Goal: Information Seeking & Learning: Learn about a topic

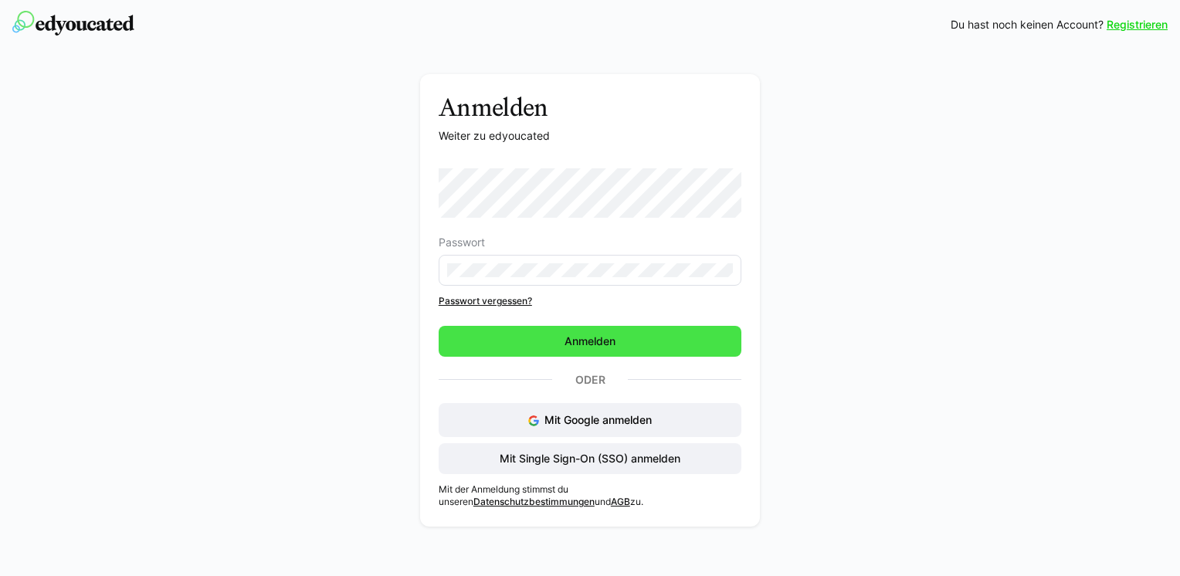
click at [549, 343] on span "Anmelden" at bounding box center [590, 341] width 303 height 31
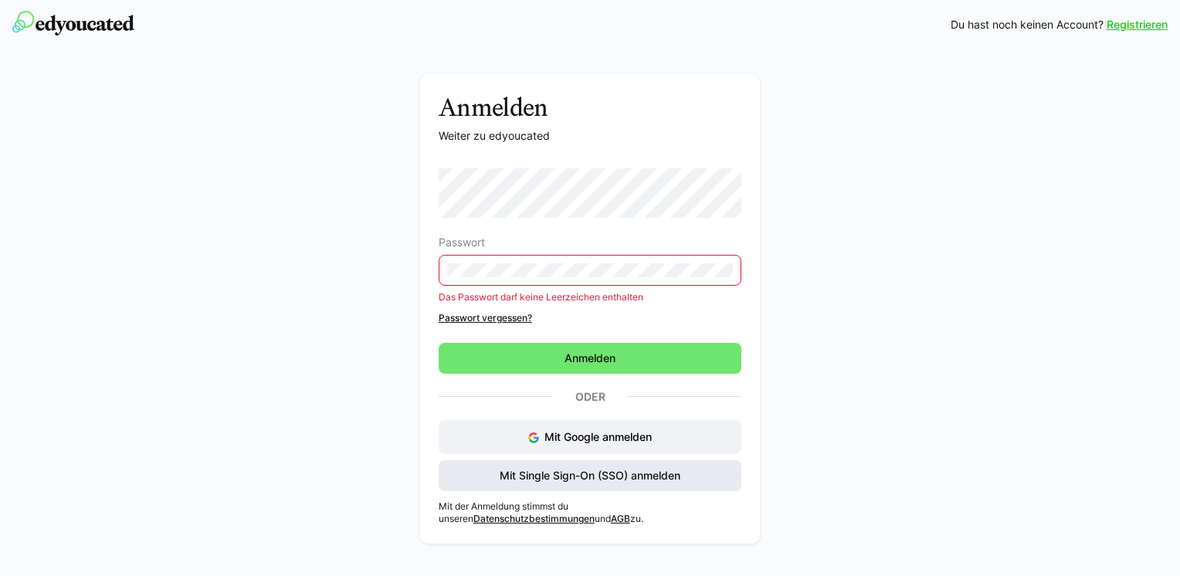
click at [613, 473] on span "Mit Single Sign-On (SSO) anmelden" at bounding box center [589, 475] width 185 height 15
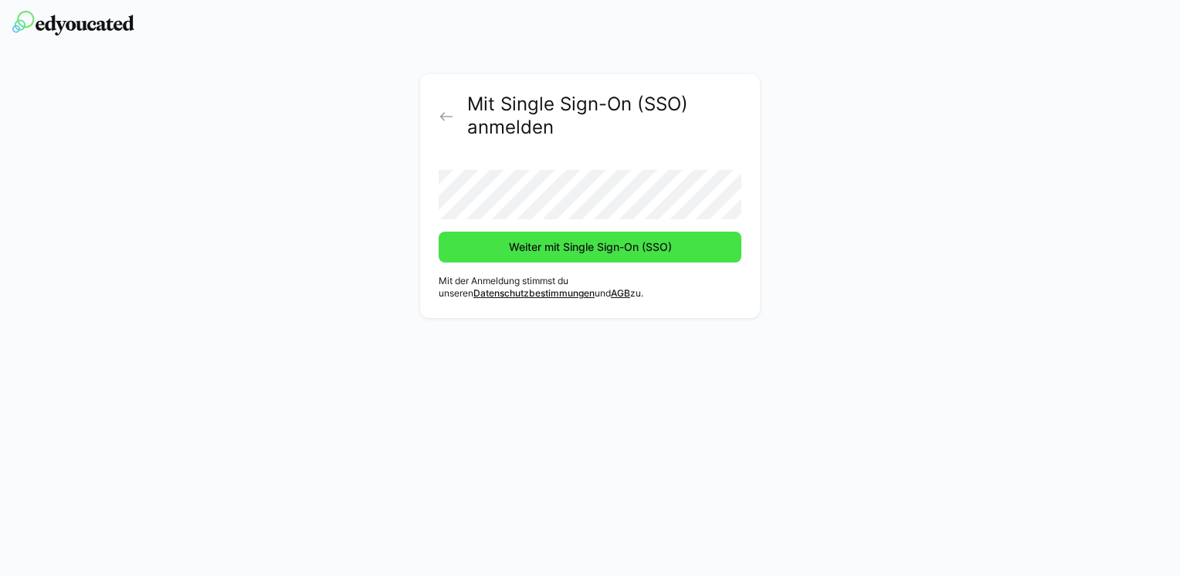
click at [643, 244] on span "Weiter mit Single Sign-On (SSO)" at bounding box center [591, 246] width 168 height 15
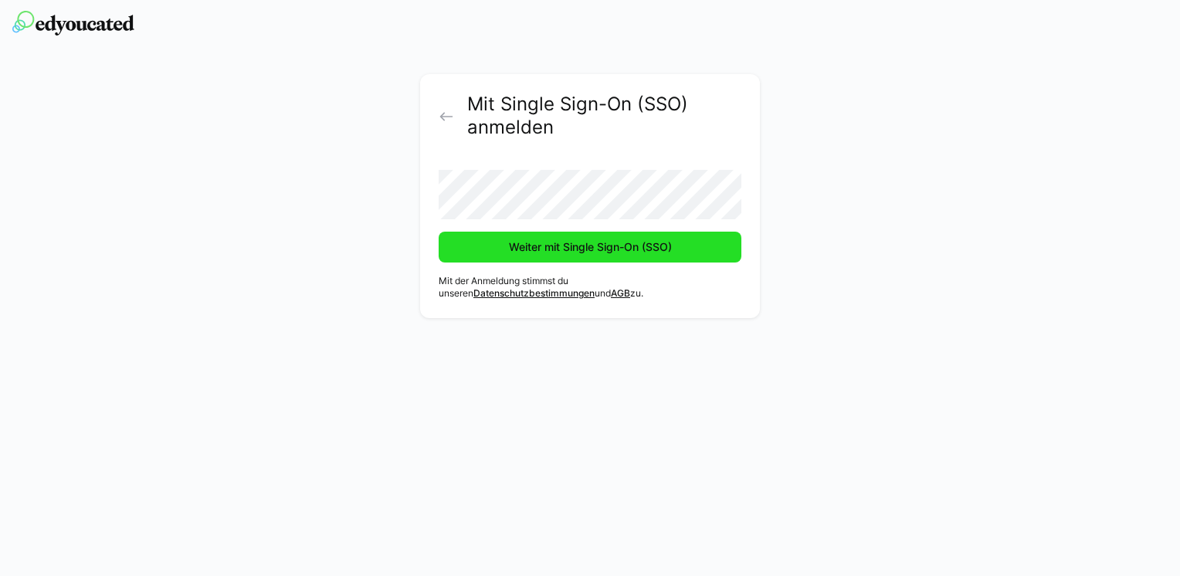
click at [612, 239] on span "Weiter mit Single Sign-On (SSO)" at bounding box center [591, 246] width 168 height 15
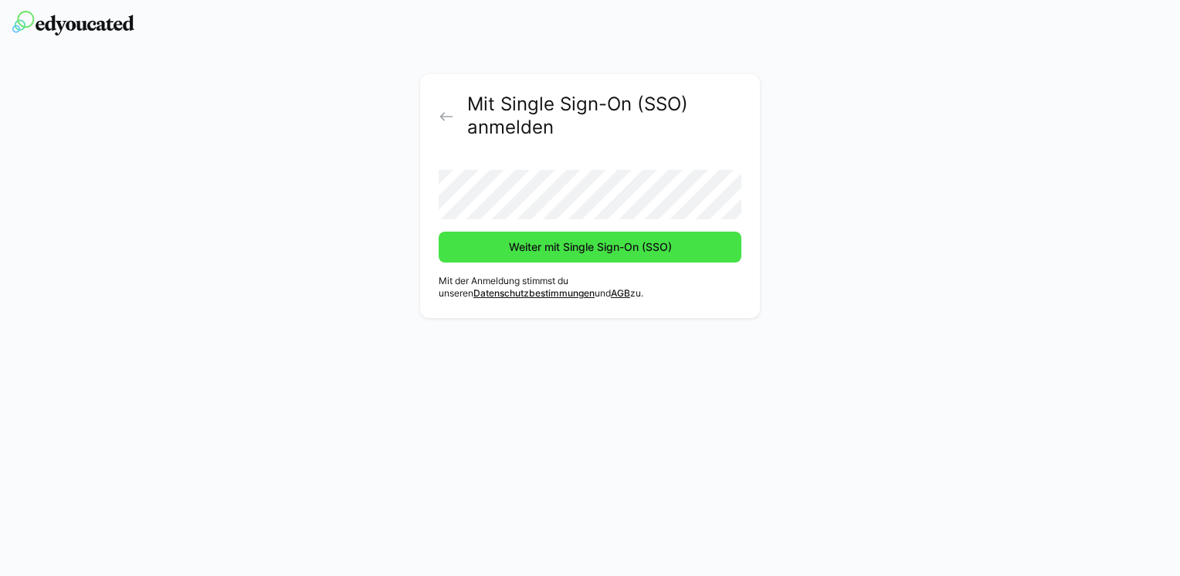
click at [439, 232] on button "Weiter mit Single Sign-On (SSO)" at bounding box center [590, 247] width 303 height 31
click at [609, 244] on span "Weiter mit Single Sign-On (SSO)" at bounding box center [591, 246] width 168 height 15
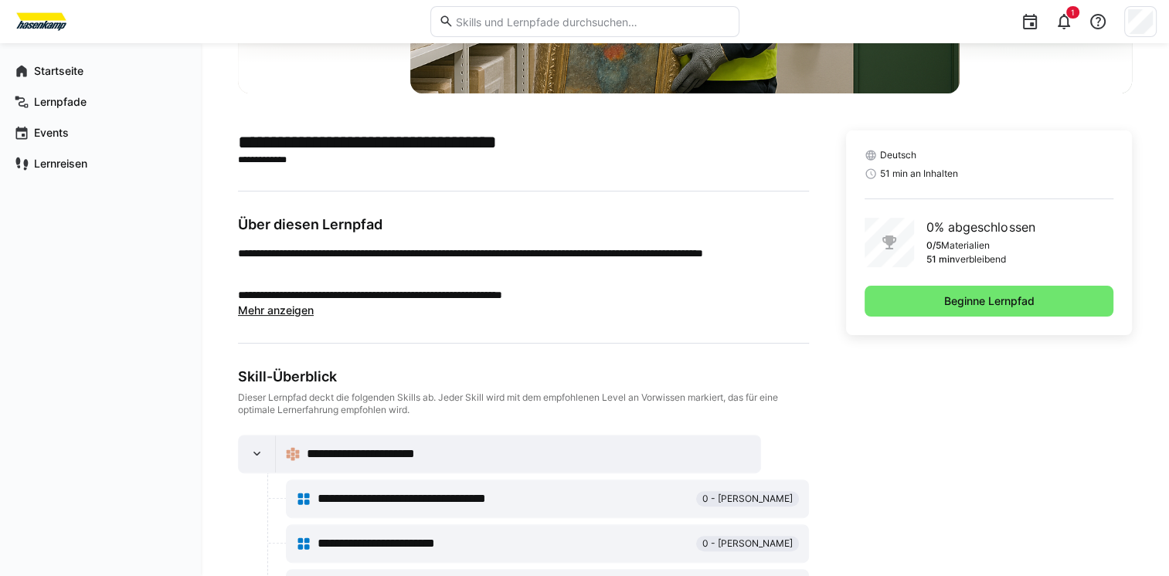
scroll to position [330, 0]
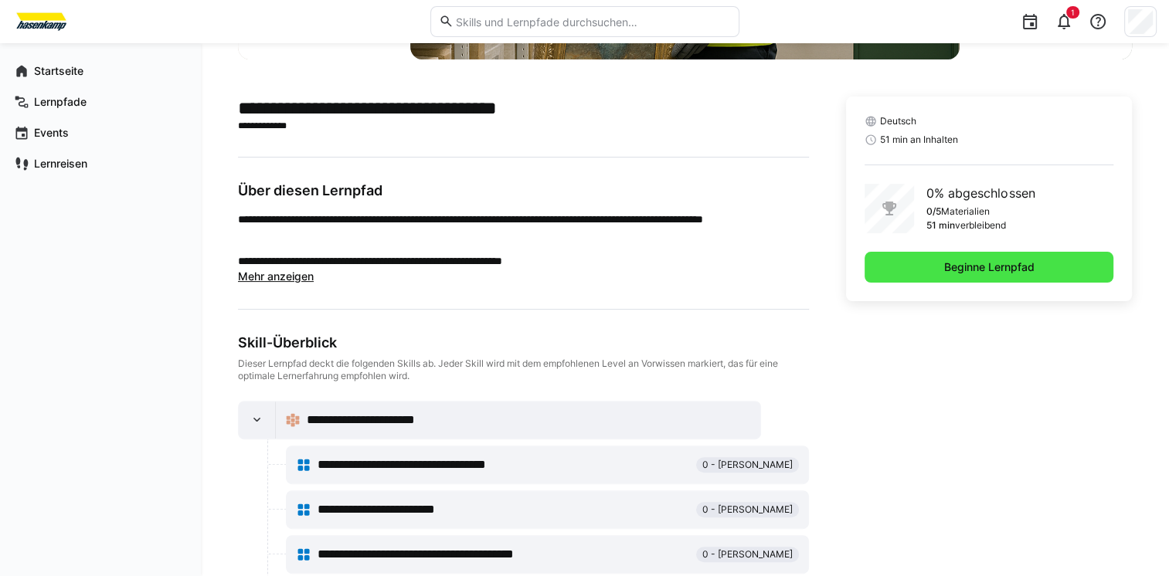
click at [921, 270] on span "Beginne Lernpfad" at bounding box center [988, 267] width 249 height 31
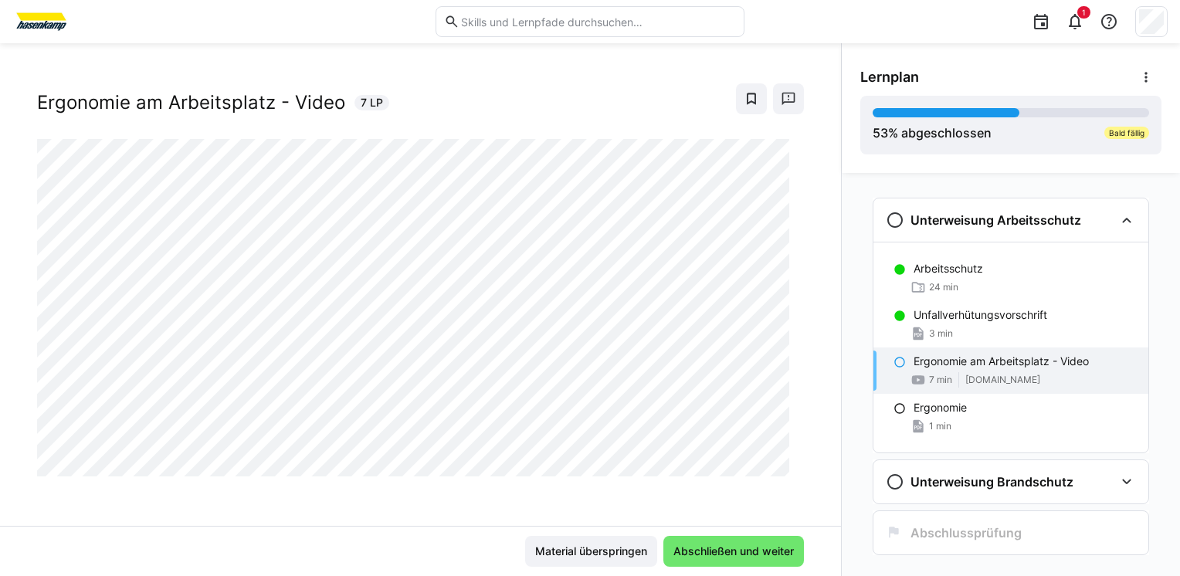
scroll to position [25, 0]
click at [1157, 484] on div "Unterweisung Arbeitsschutz Arbeitsschutz 24 min Unfallverhütungsvorschrift 3 mi…" at bounding box center [1011, 374] width 338 height 403
click at [700, 553] on span "Abschließen und weiter" at bounding box center [733, 551] width 125 height 15
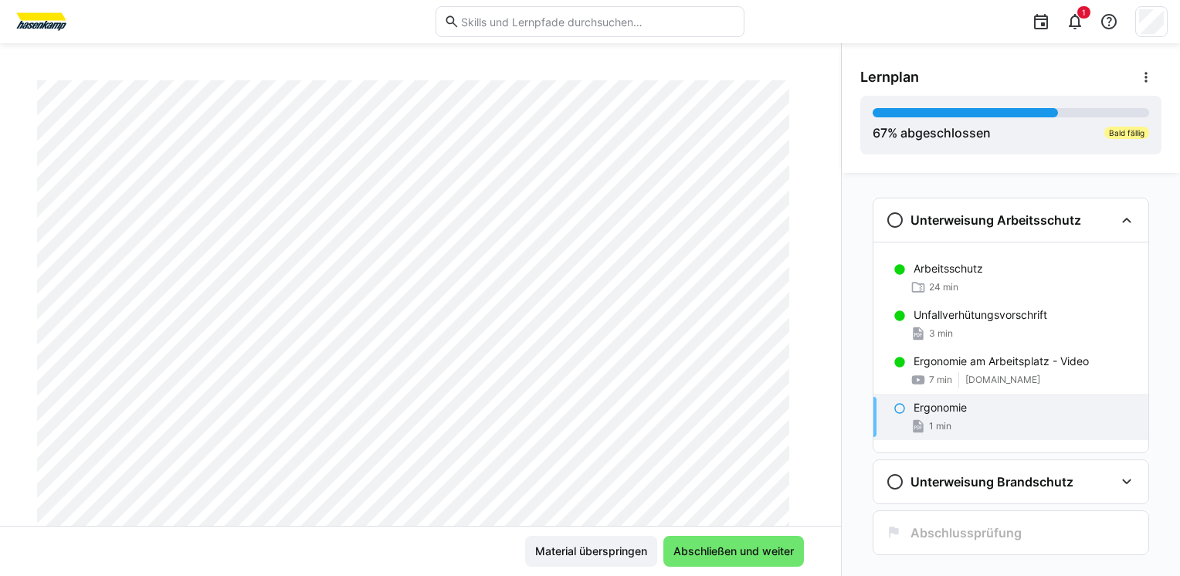
scroll to position [0, 0]
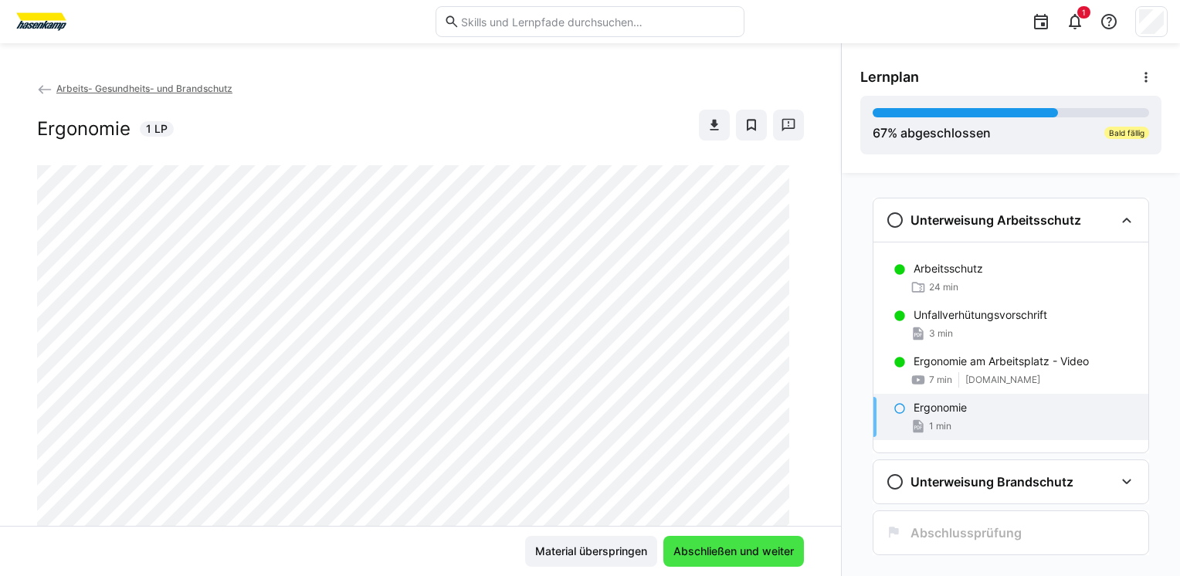
click at [729, 550] on span "Abschließen und weiter" at bounding box center [733, 551] width 125 height 15
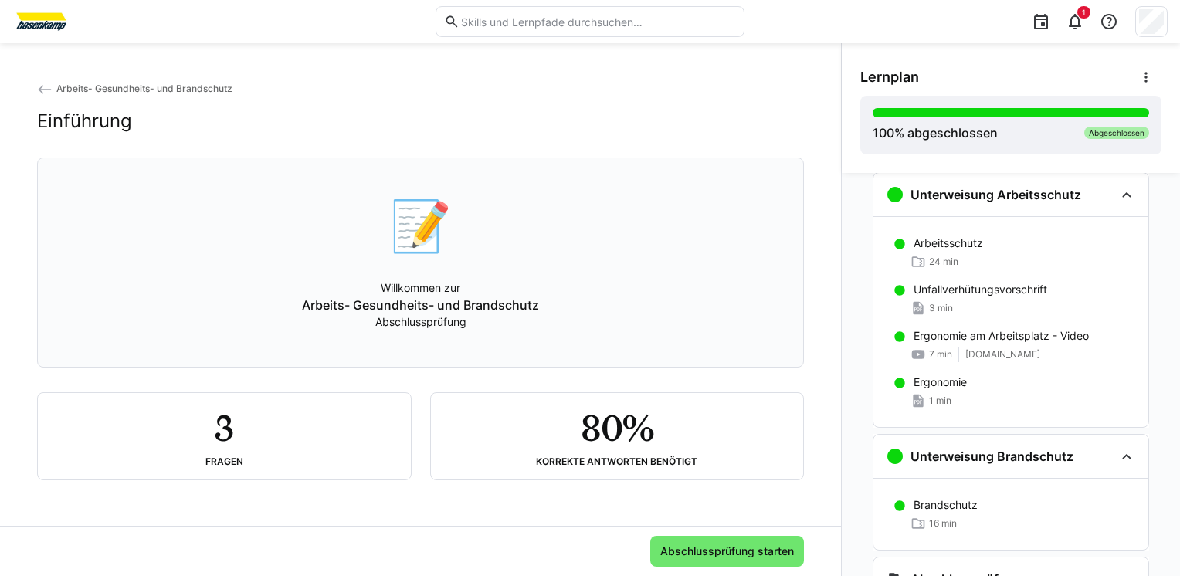
scroll to position [97, 0]
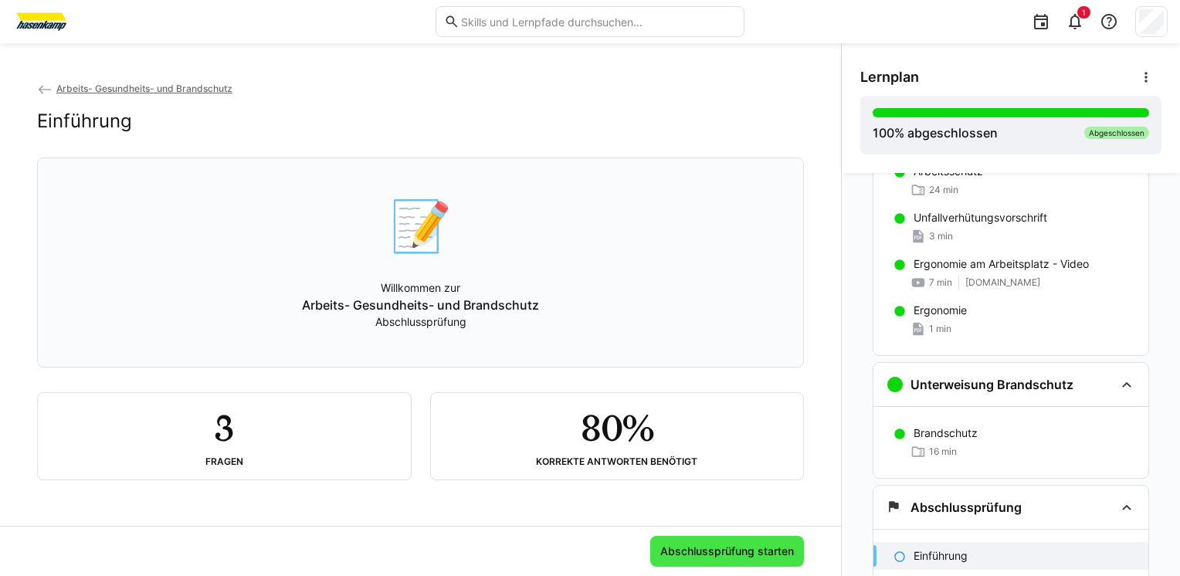
click at [704, 548] on span "Abschlussprüfung starten" at bounding box center [727, 551] width 138 height 15
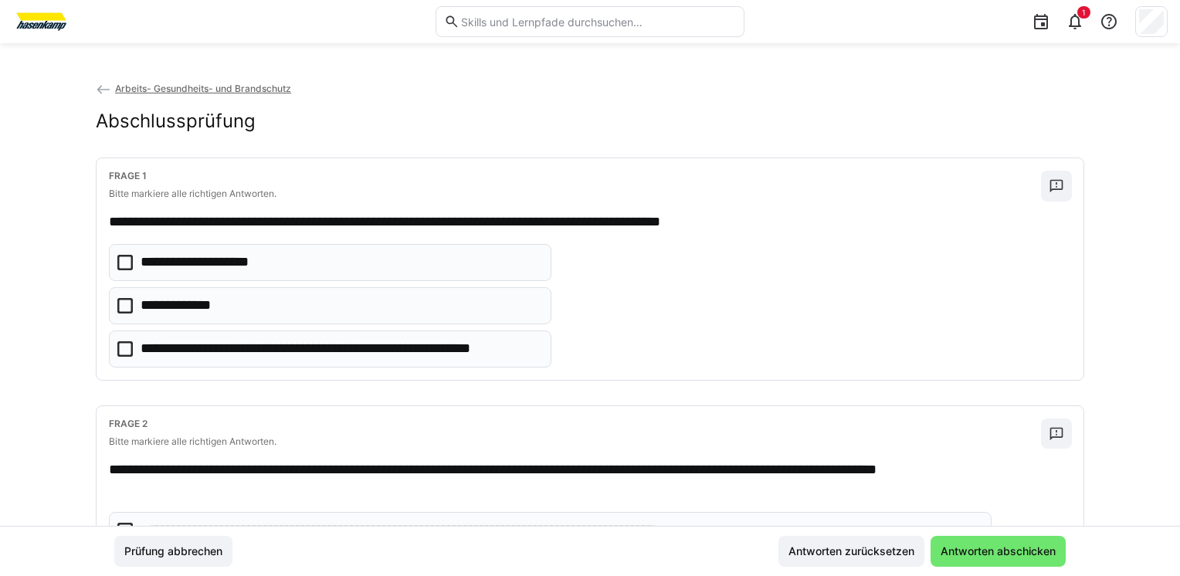
click at [120, 304] on icon at bounding box center [124, 305] width 15 height 15
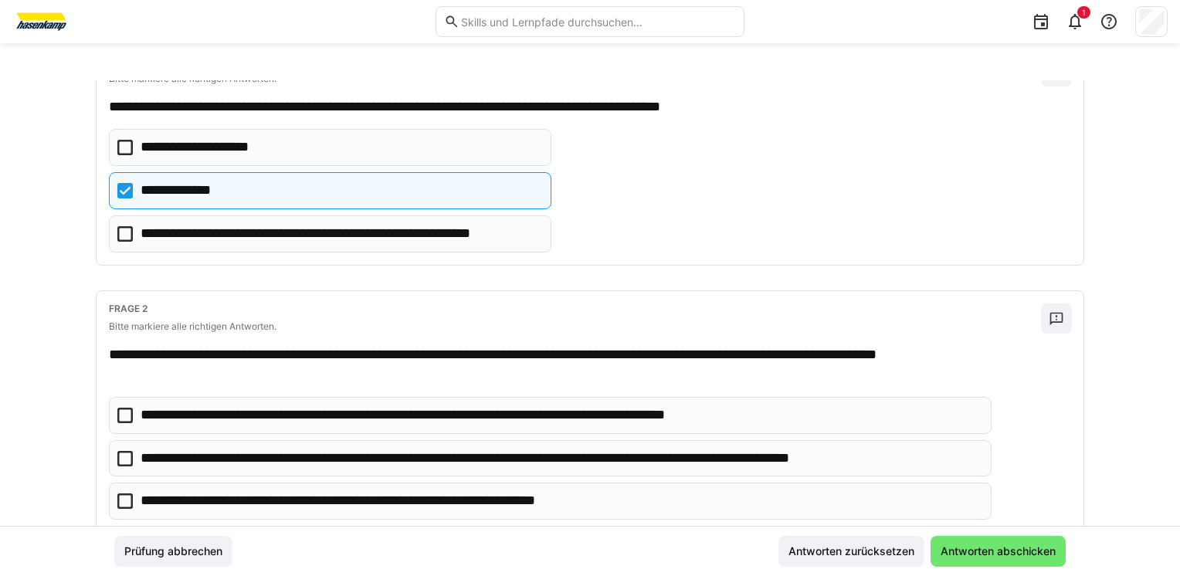
scroll to position [154, 0]
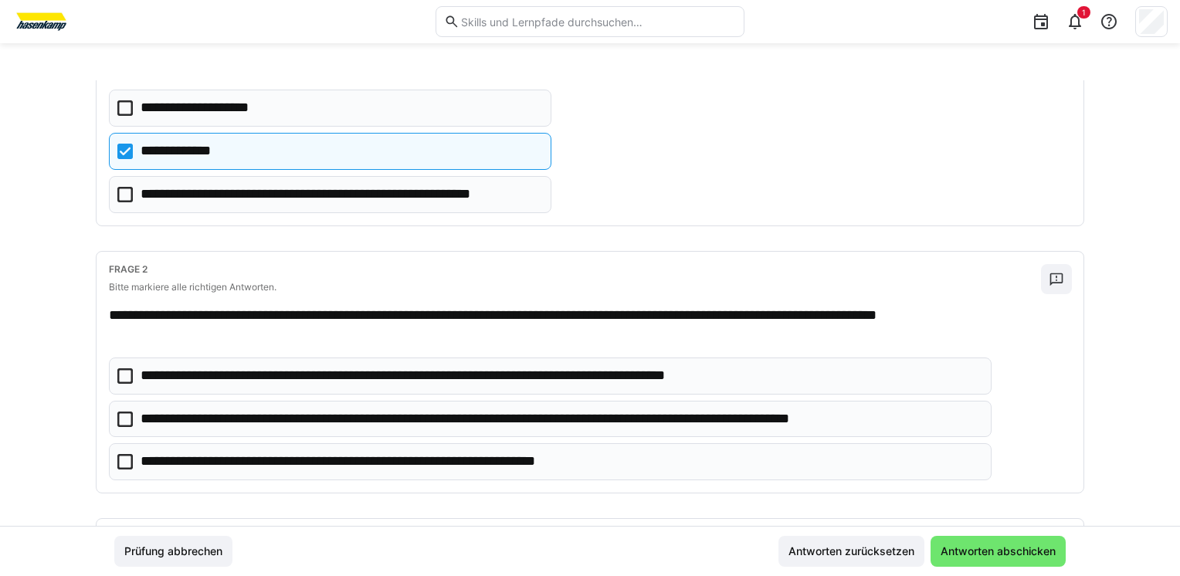
click at [125, 416] on icon at bounding box center [124, 419] width 15 height 15
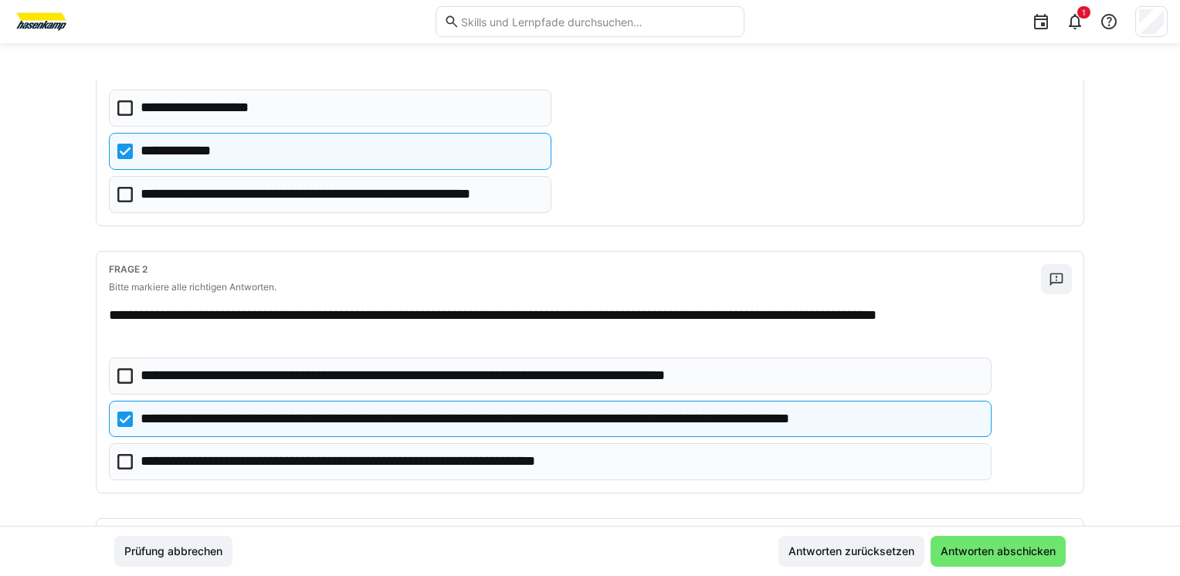
click at [121, 461] on icon at bounding box center [124, 461] width 15 height 15
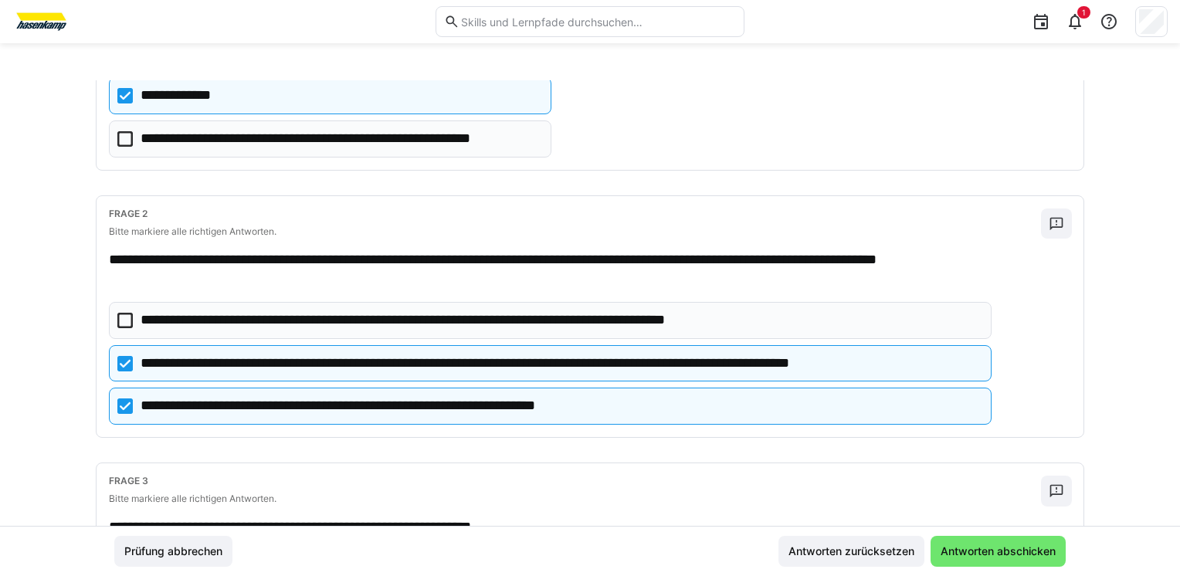
scroll to position [309, 0]
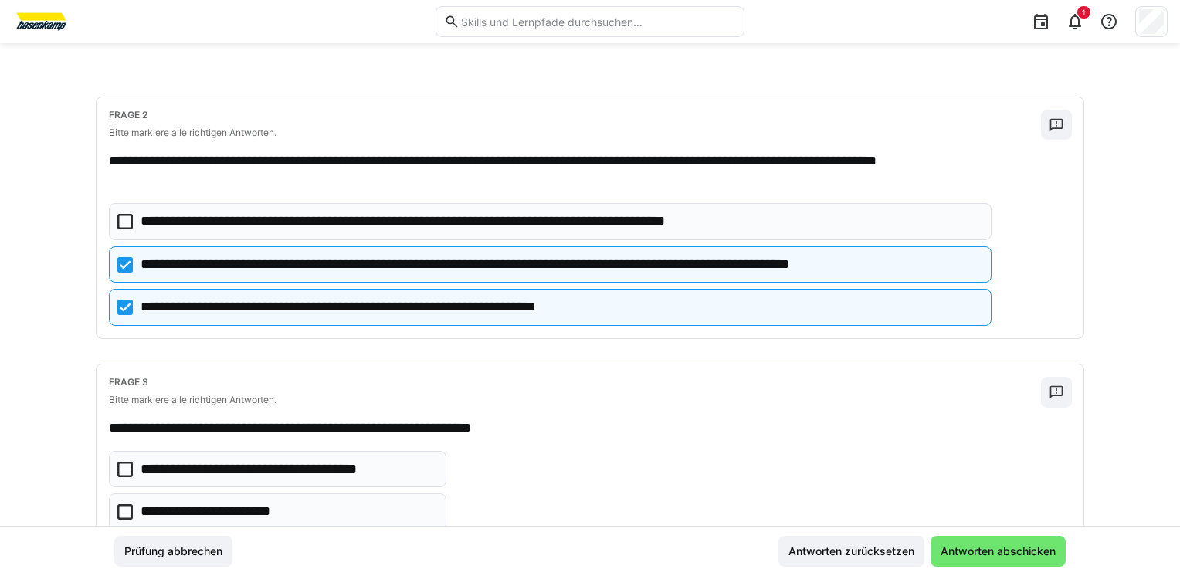
click at [126, 467] on icon at bounding box center [124, 469] width 15 height 15
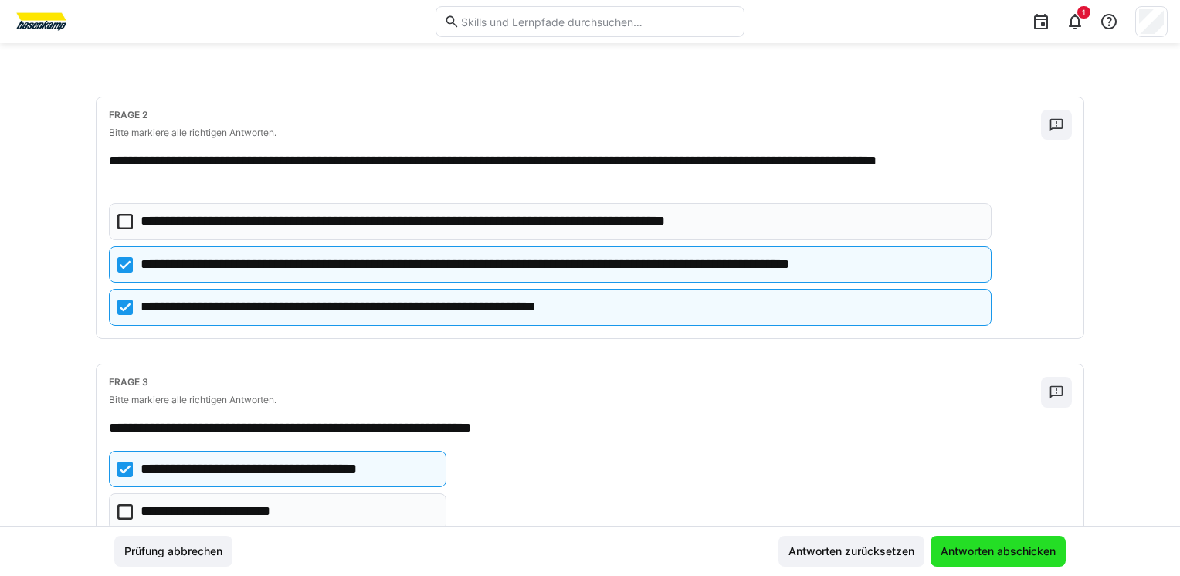
click at [959, 551] on span "Antworten abschicken" at bounding box center [998, 551] width 120 height 15
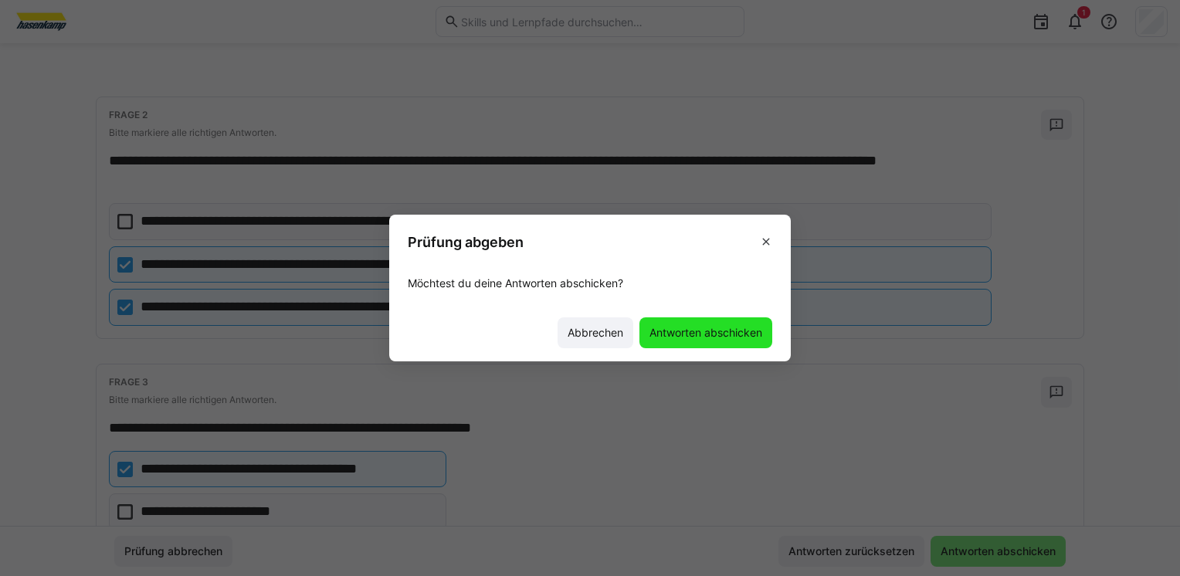
click at [680, 329] on span "Antworten abschicken" at bounding box center [705, 332] width 117 height 15
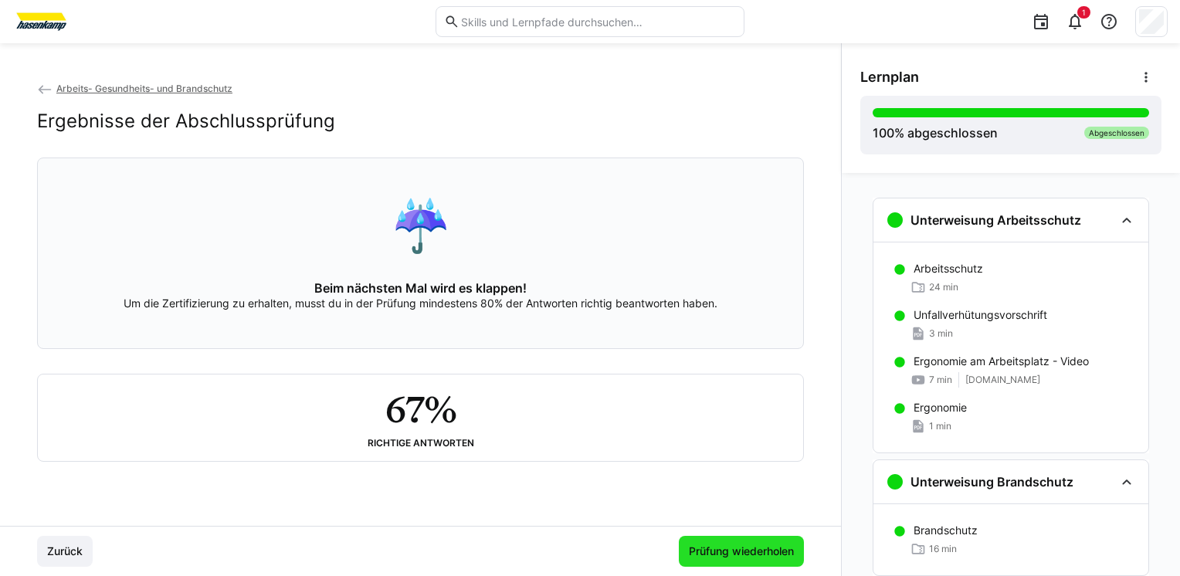
click at [714, 545] on span "Prüfung wiederholen" at bounding box center [742, 551] width 110 height 15
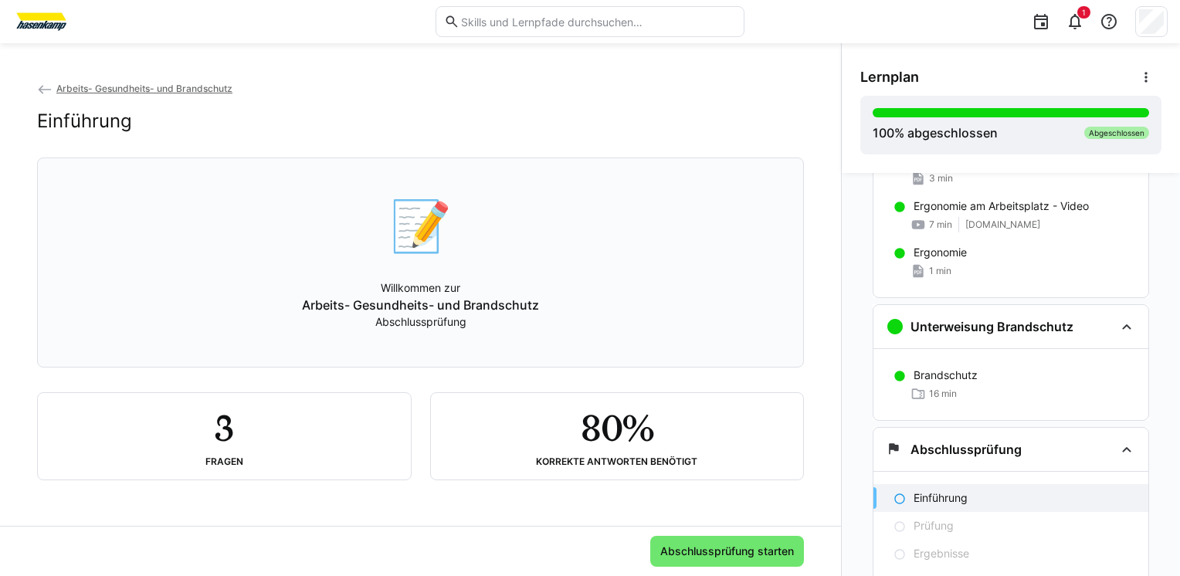
scroll to position [206, 0]
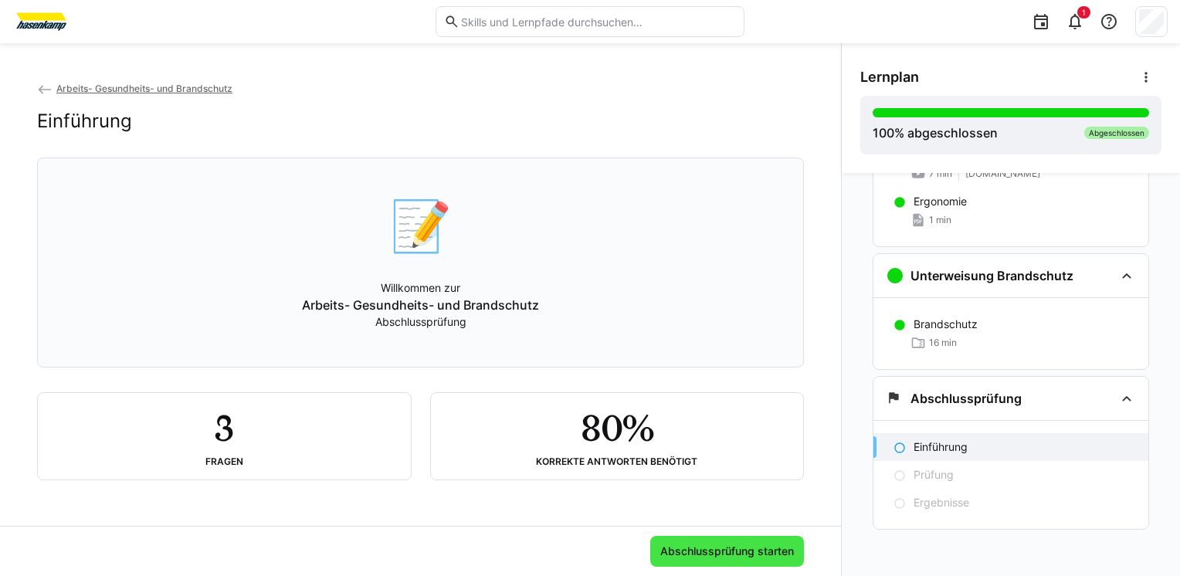
click at [671, 555] on span "Abschlussprüfung starten" at bounding box center [727, 551] width 138 height 15
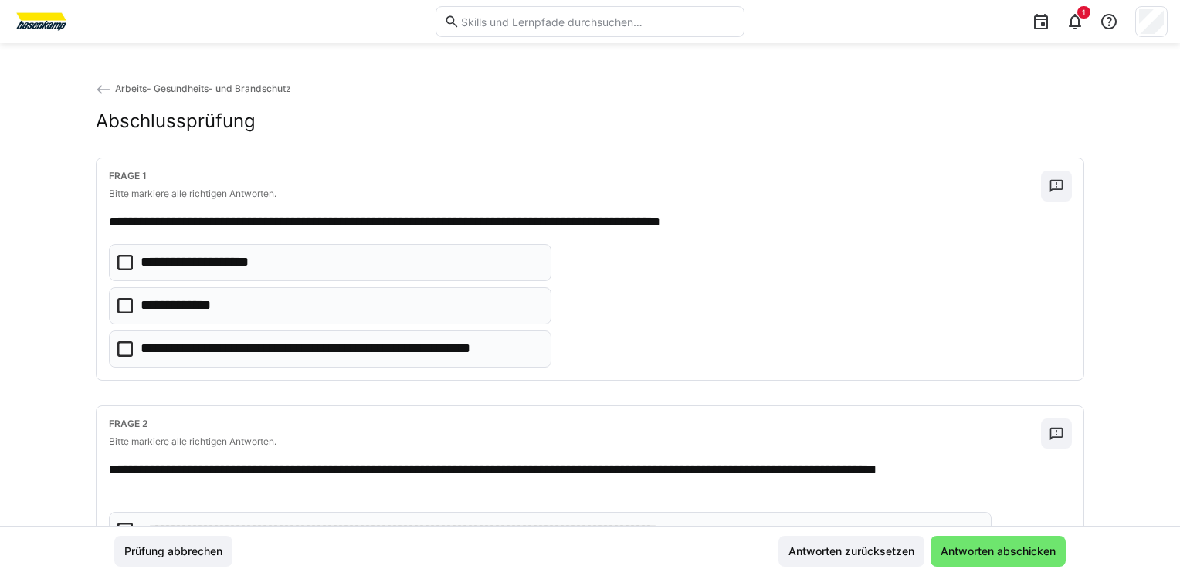
click at [120, 304] on icon at bounding box center [124, 305] width 15 height 15
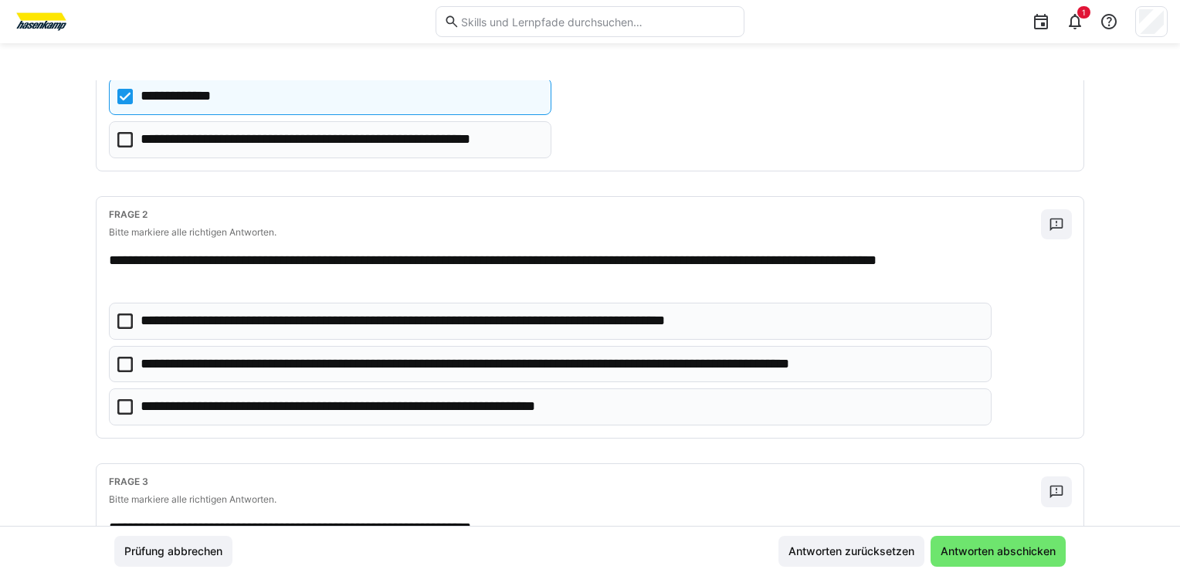
scroll to position [232, 0]
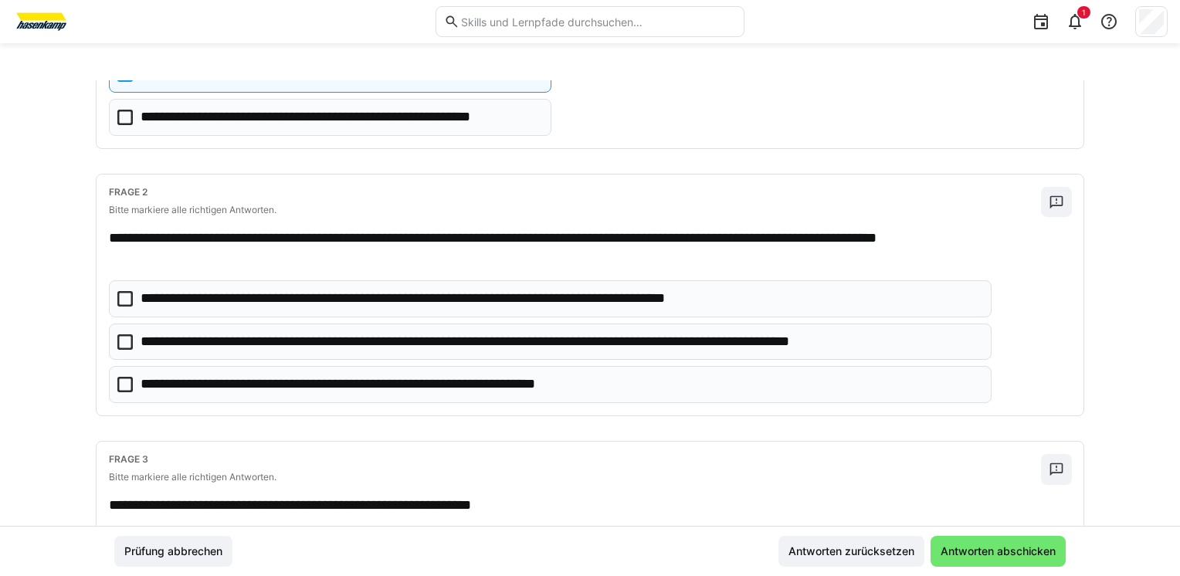
click at [117, 338] on icon at bounding box center [124, 341] width 15 height 15
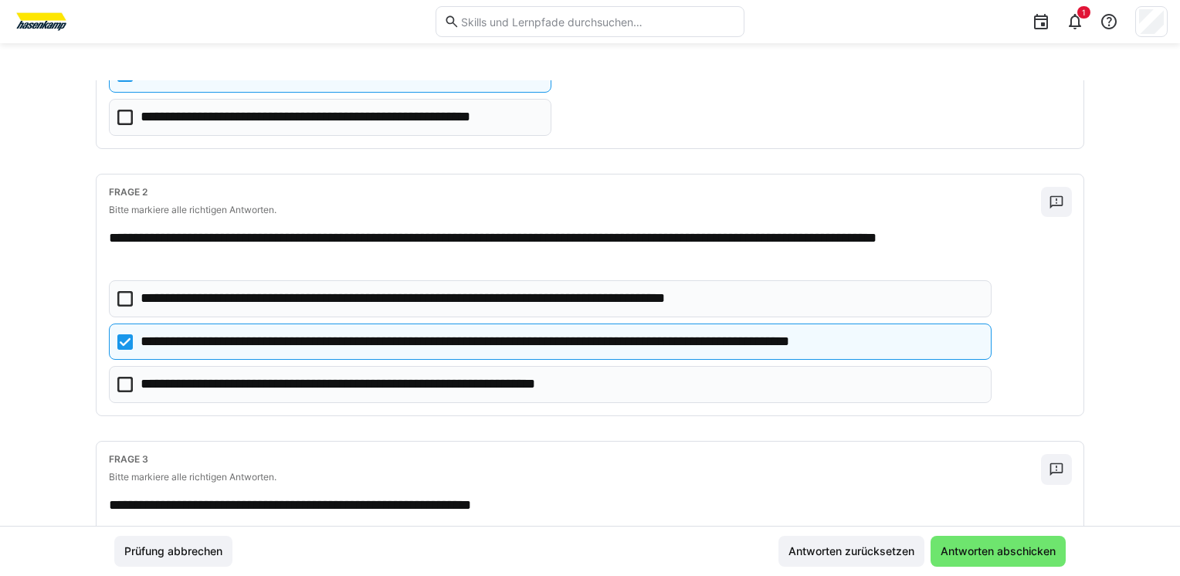
click at [123, 382] on icon at bounding box center [124, 384] width 15 height 15
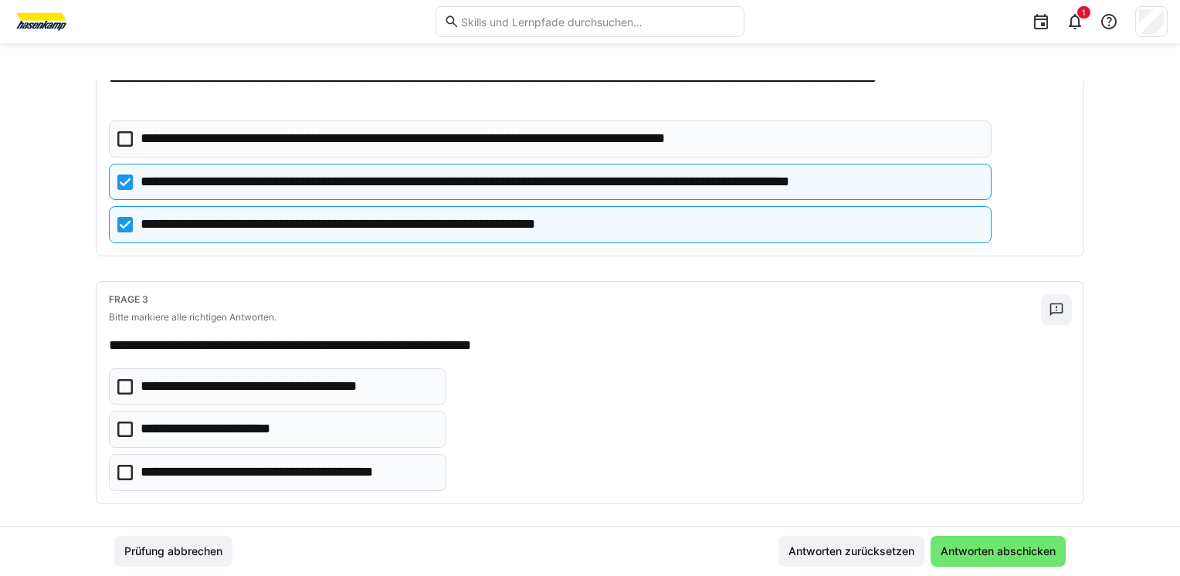
scroll to position [402, 0]
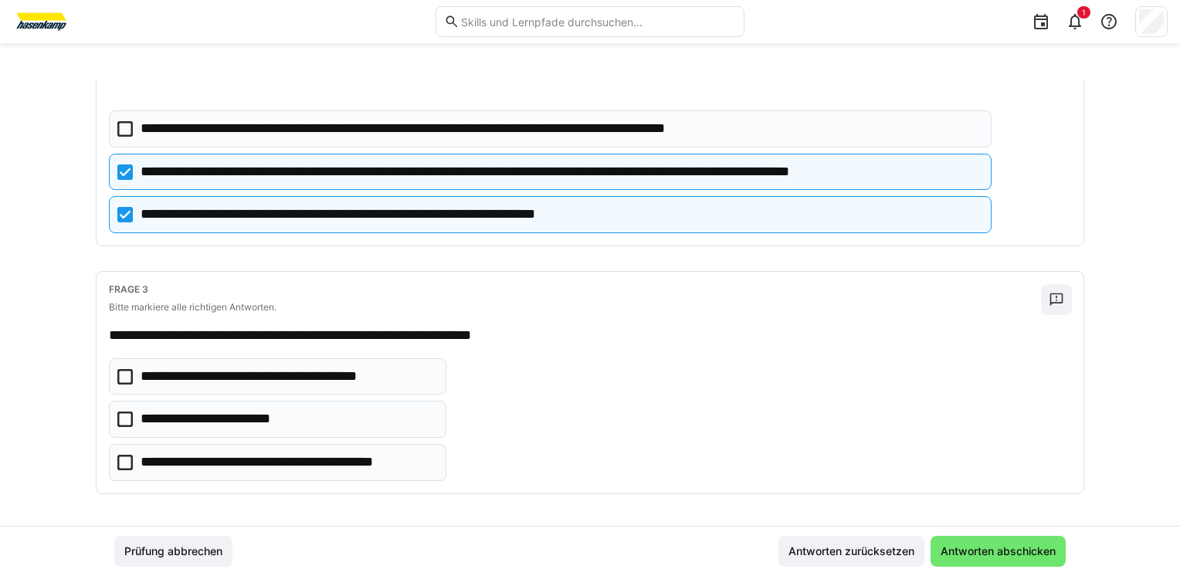
click at [124, 461] on icon at bounding box center [124, 462] width 15 height 15
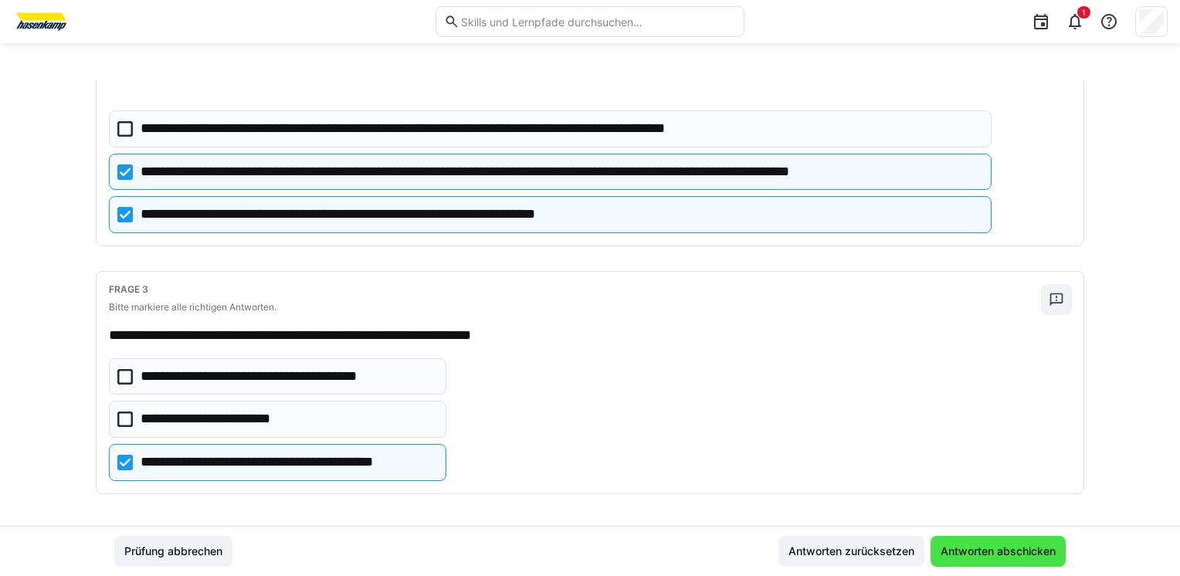
click at [997, 550] on span "Antworten abschicken" at bounding box center [998, 551] width 120 height 15
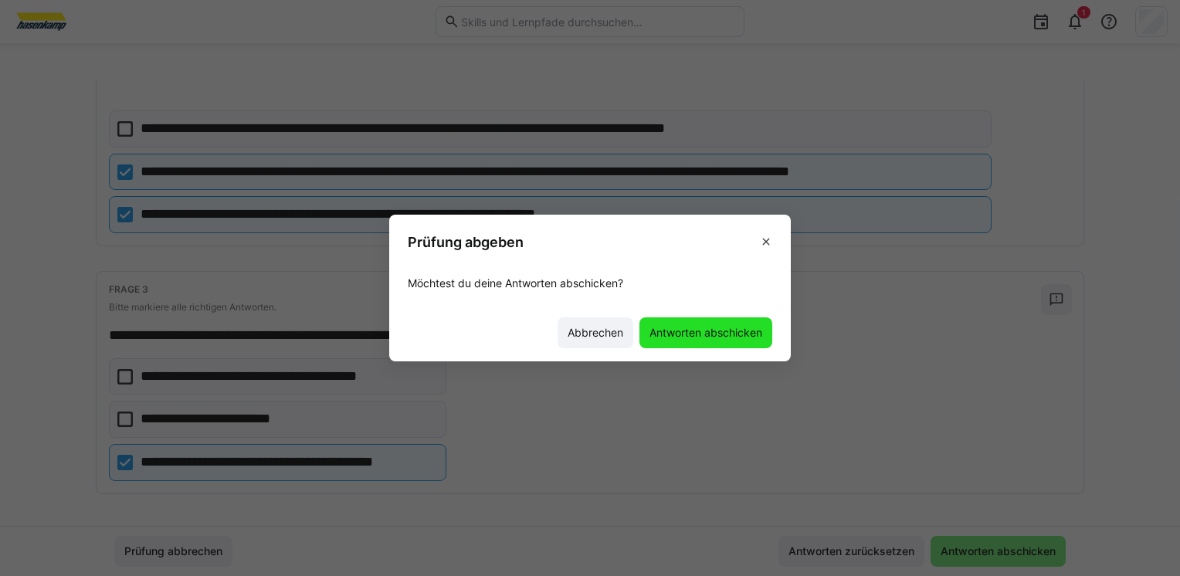
click at [735, 333] on span "Antworten abschicken" at bounding box center [705, 332] width 117 height 15
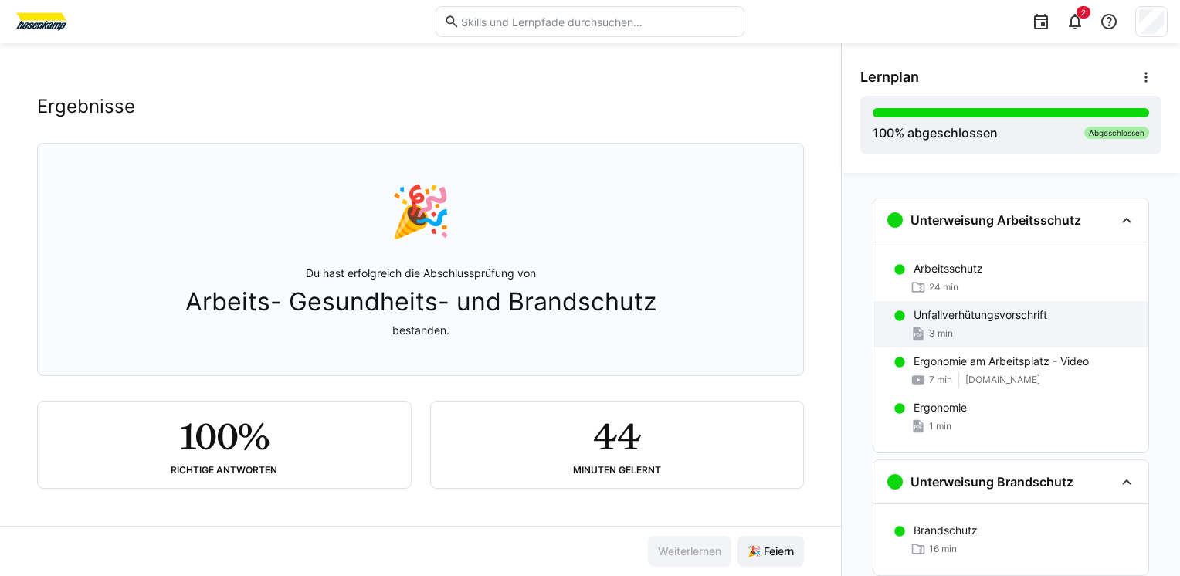
scroll to position [206, 0]
